Goal: Task Accomplishment & Management: Use online tool/utility

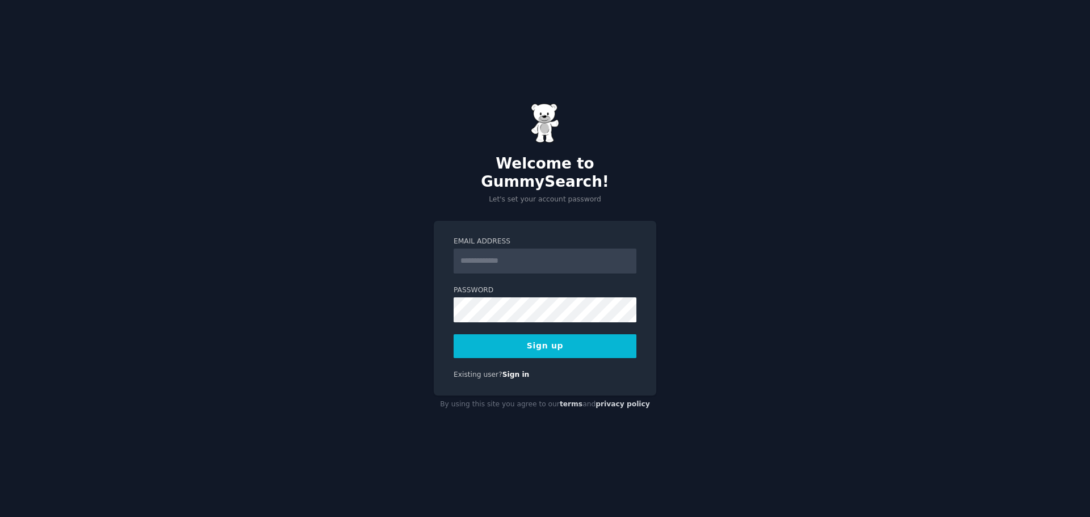
click at [556, 253] on input "Email Address" at bounding box center [545, 261] width 183 height 25
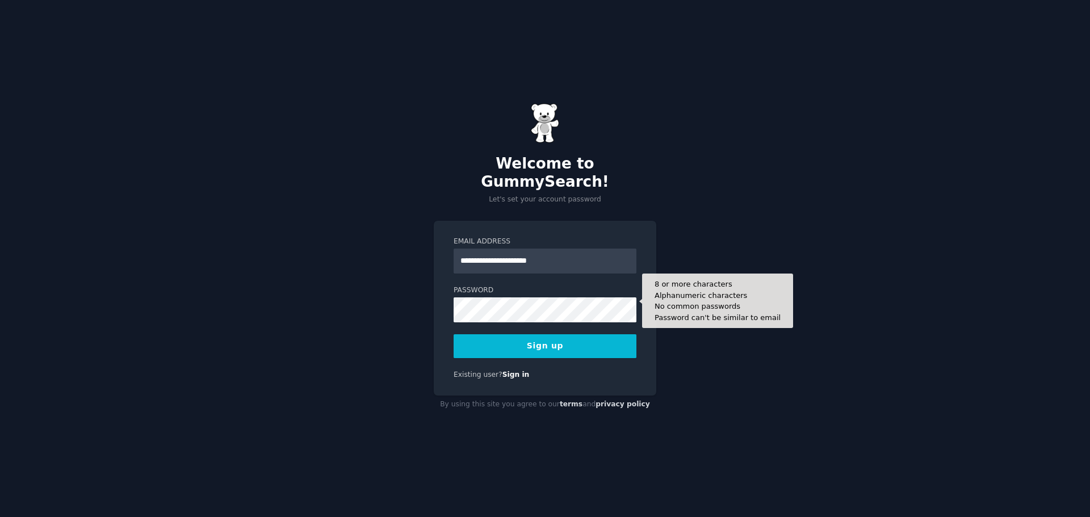
type input "**********"
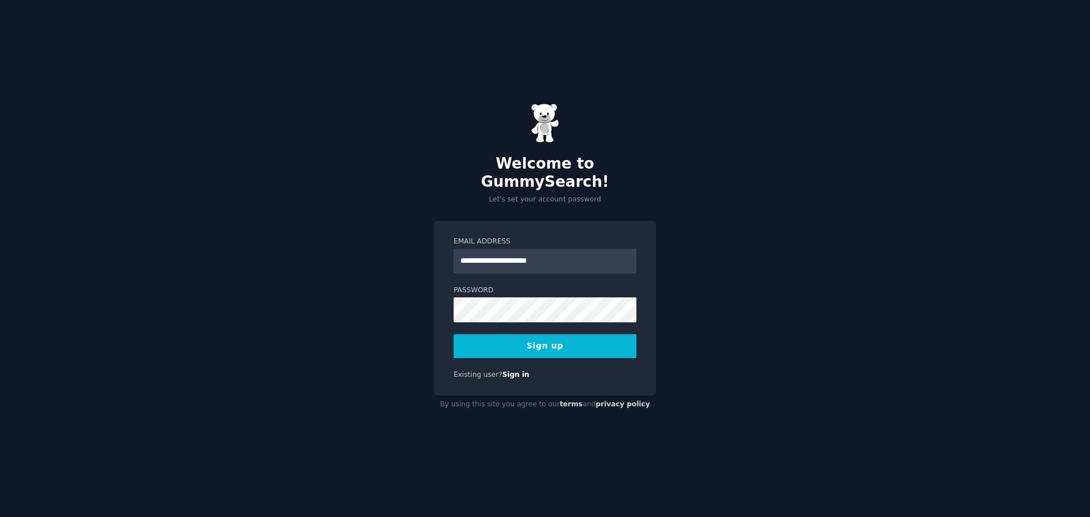
click at [525, 334] on button "Sign up" at bounding box center [545, 346] width 183 height 24
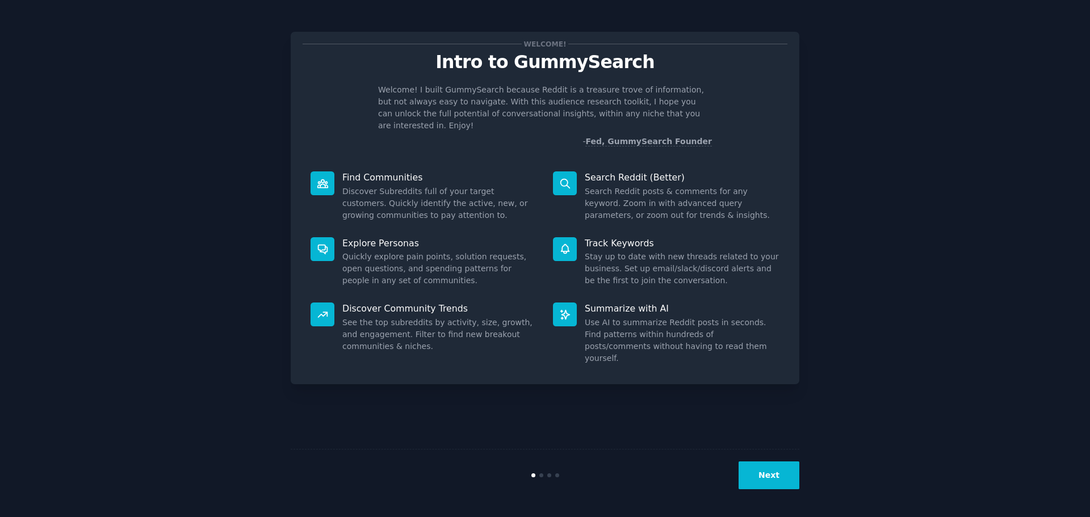
click at [400, 320] on dd "See the top subreddits by activity, size, growth, and engagement. Filter to fin…" at bounding box center [439, 335] width 195 height 36
click at [793, 477] on button "Next" at bounding box center [769, 476] width 61 height 28
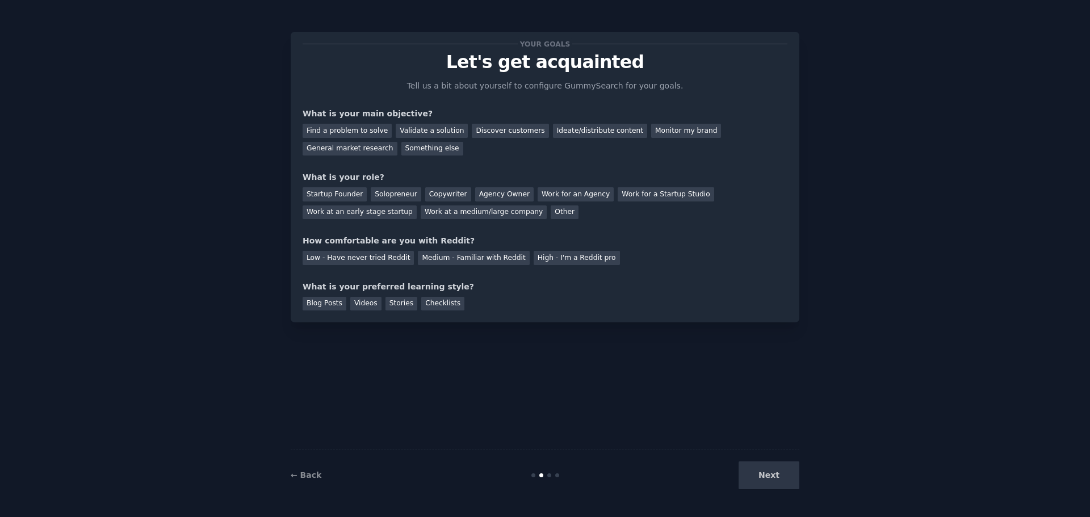
click at [793, 477] on div "Next" at bounding box center [715, 476] width 170 height 28
click at [323, 136] on div "Find a problem to solve" at bounding box center [347, 131] width 89 height 14
click at [382, 194] on div "Solopreneur" at bounding box center [396, 194] width 50 height 14
click at [446, 253] on div "Medium - Familiar with Reddit" at bounding box center [473, 258] width 111 height 14
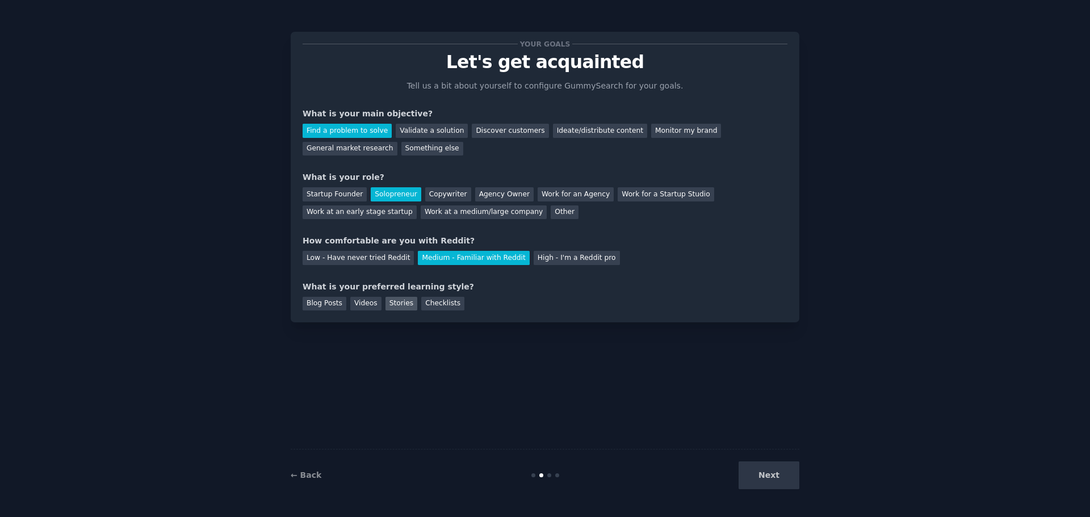
click at [402, 304] on div "Stories" at bounding box center [401, 304] width 32 height 14
click at [786, 480] on button "Next" at bounding box center [769, 476] width 61 height 28
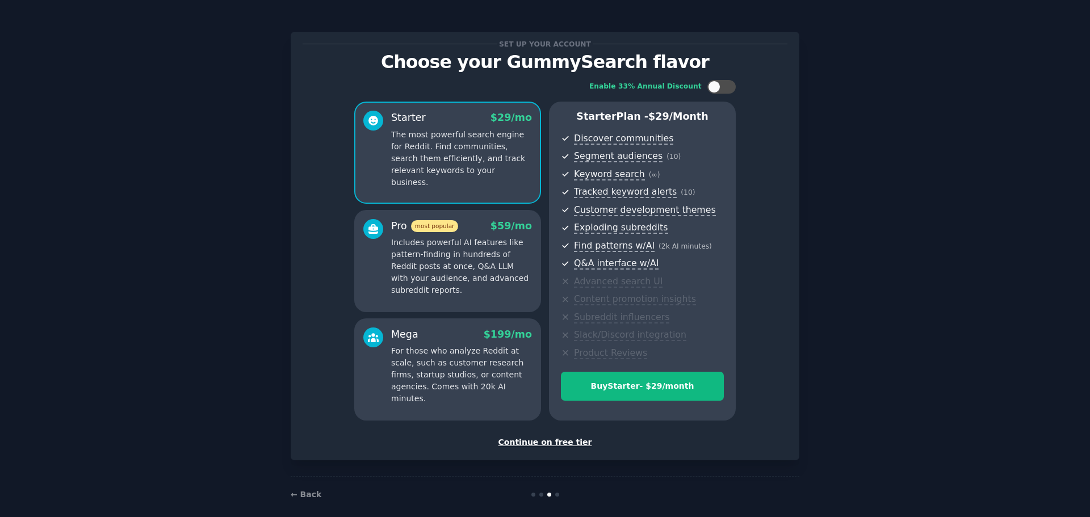
click at [575, 442] on div "Continue on free tier" at bounding box center [545, 443] width 485 height 12
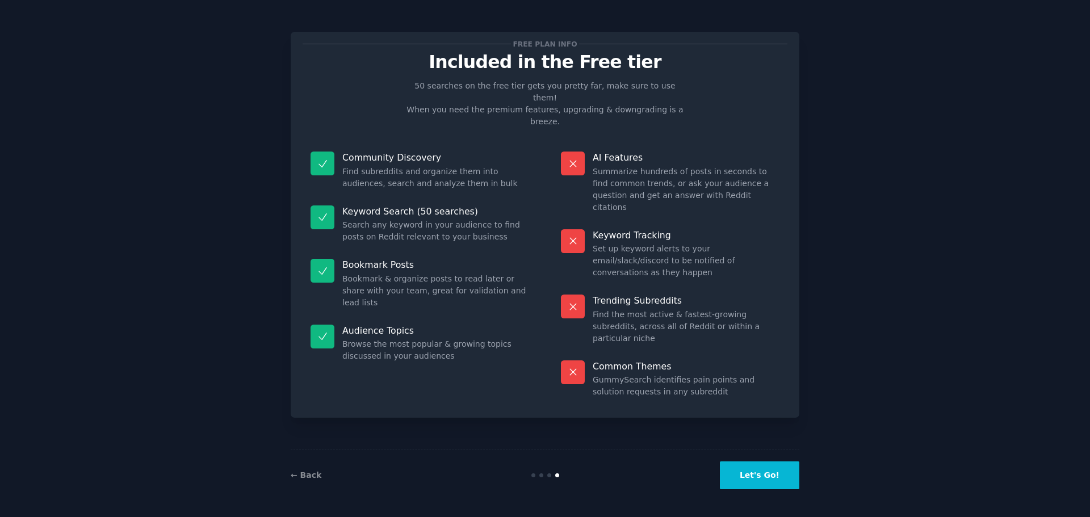
click at [765, 476] on button "Let's Go!" at bounding box center [759, 476] width 79 height 28
